Goal: Register for event/course

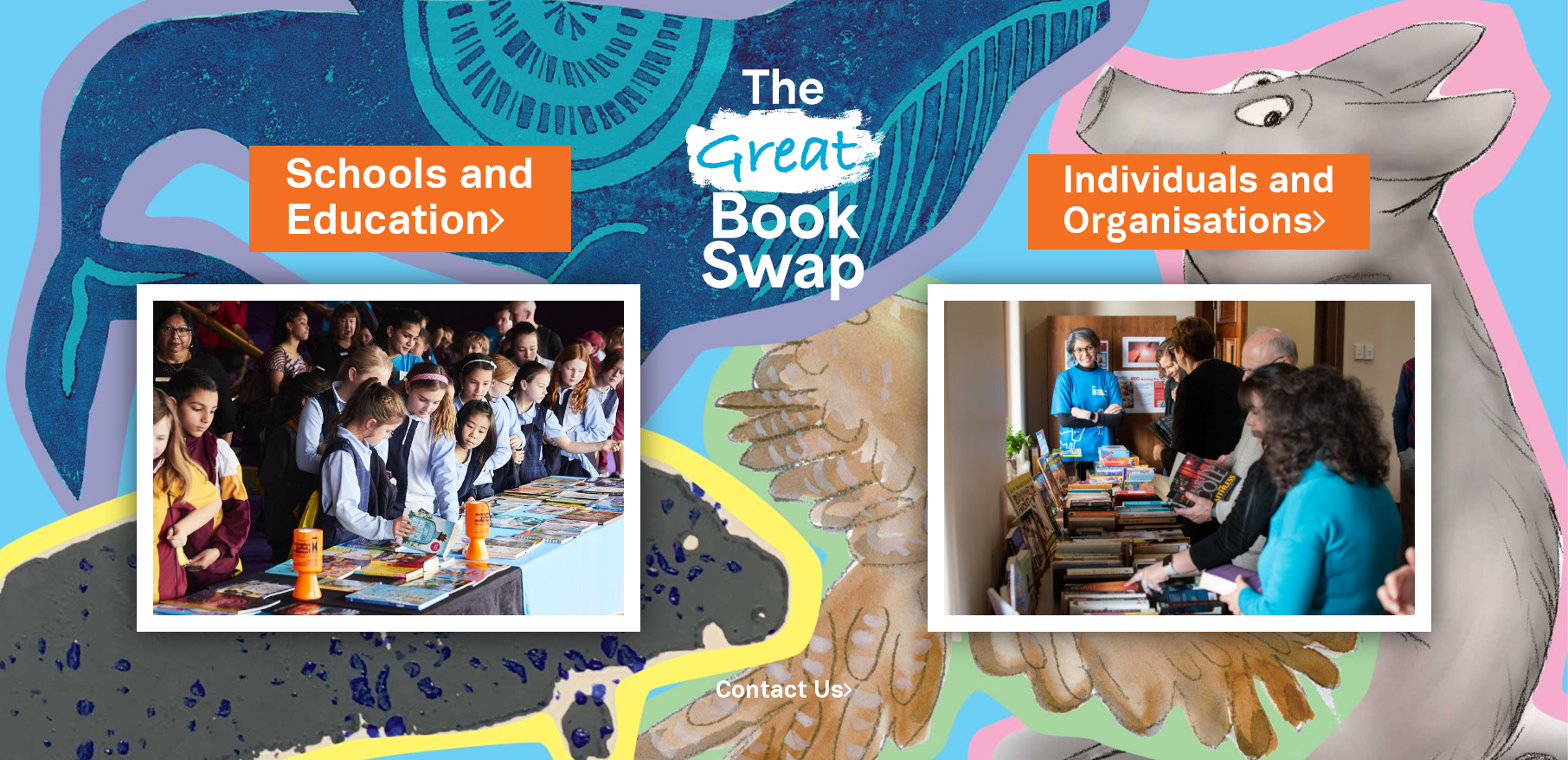
click at [446, 181] on link "Schools and Education" at bounding box center [411, 198] width 250 height 104
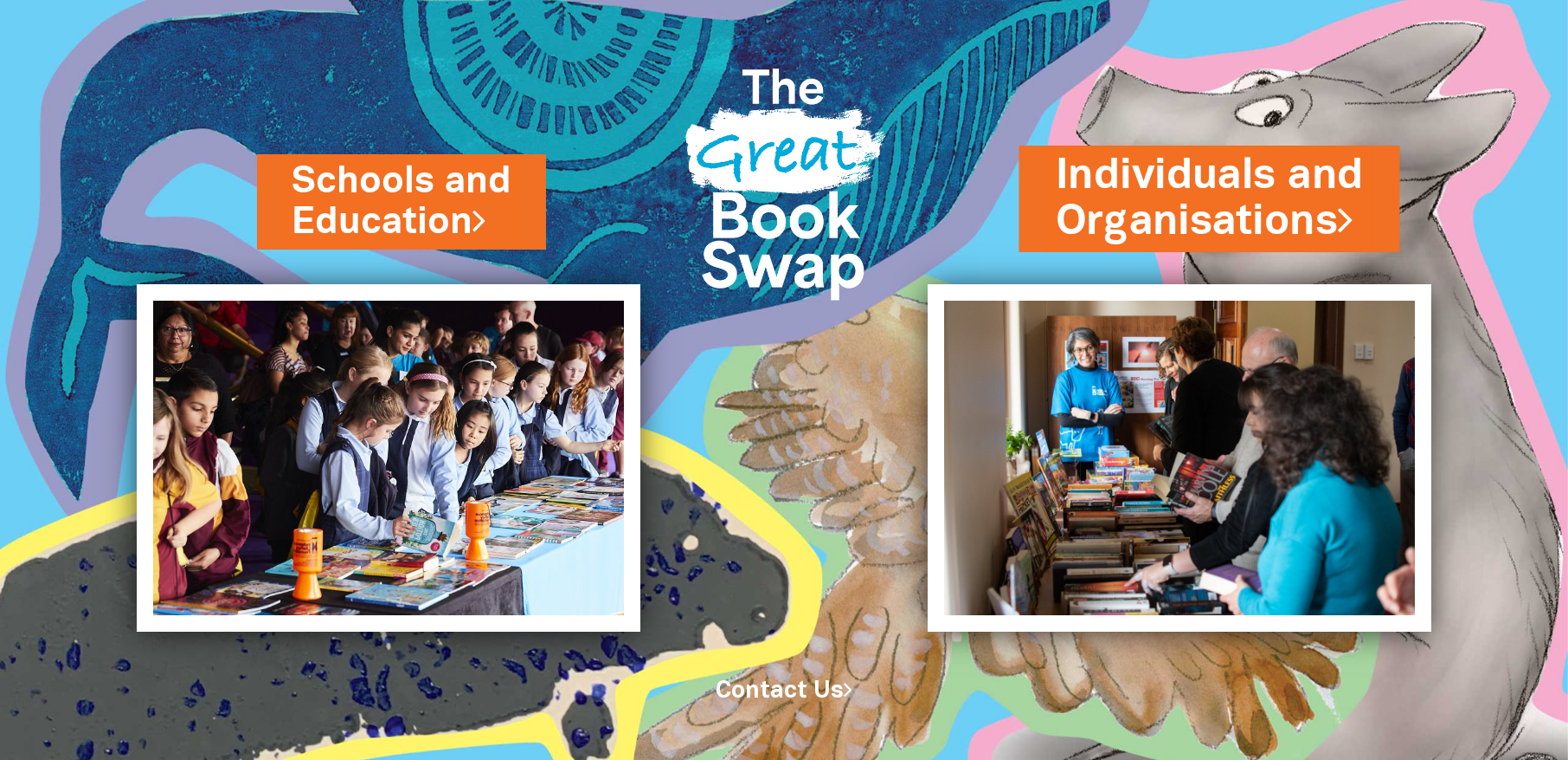
click at [1269, 219] on link "Individuals and Organisations" at bounding box center [1210, 198] width 308 height 104
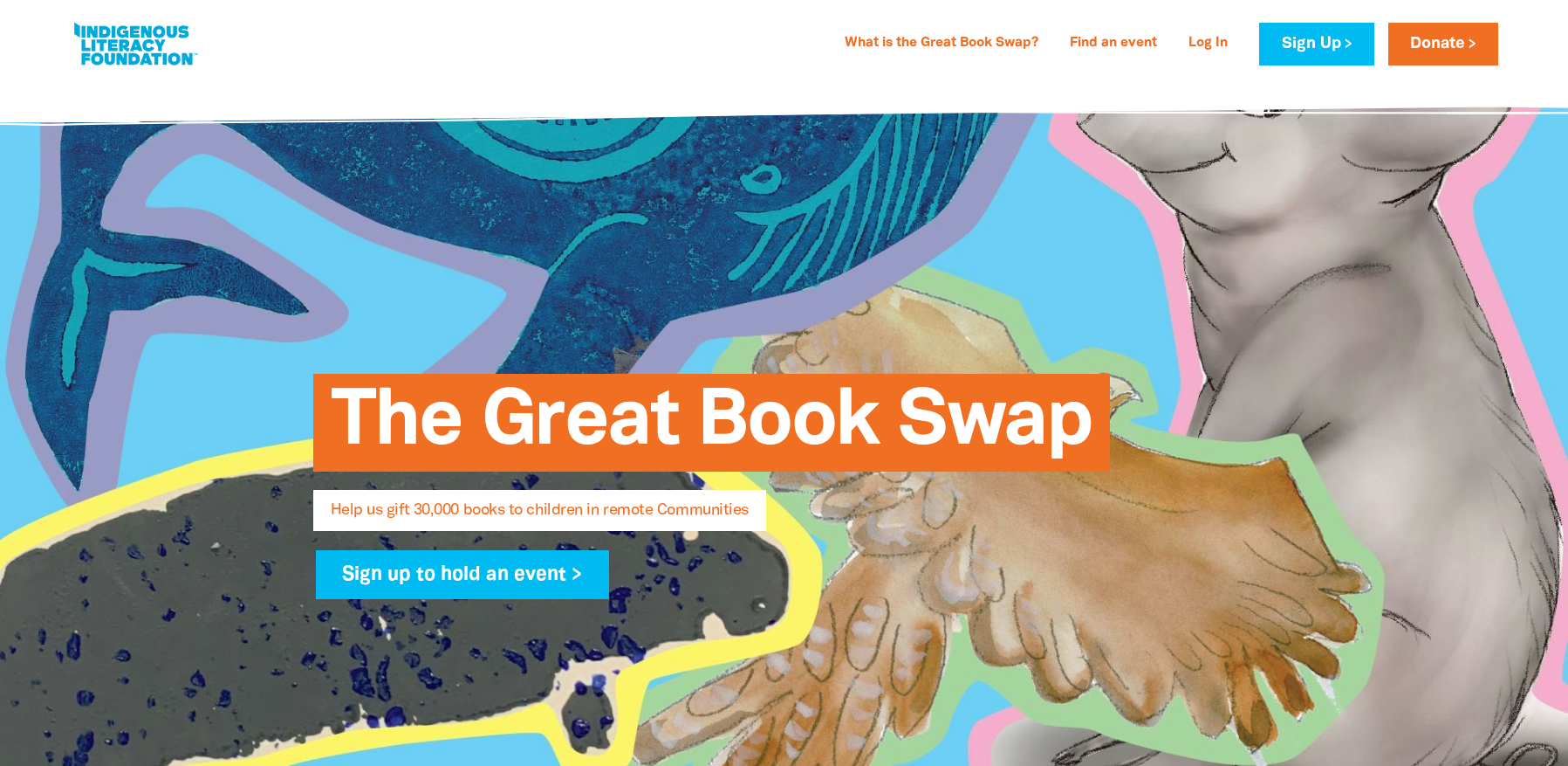
select select "AU"
click at [961, 35] on link "What is the Great Book Swap?" at bounding box center [942, 44] width 215 height 28
select select "AU"
